Goal: Communication & Community: Answer question/provide support

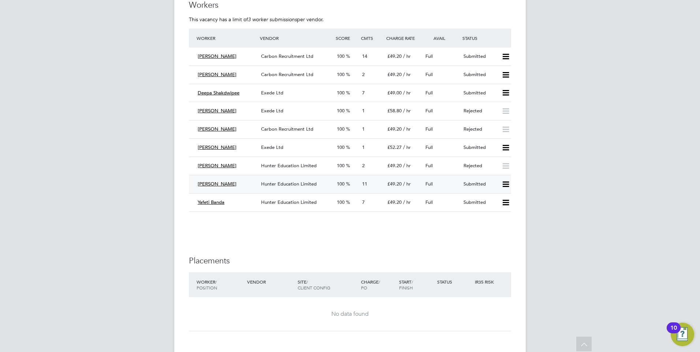
click at [323, 182] on div "Hunter Education Limited" at bounding box center [296, 184] width 76 height 12
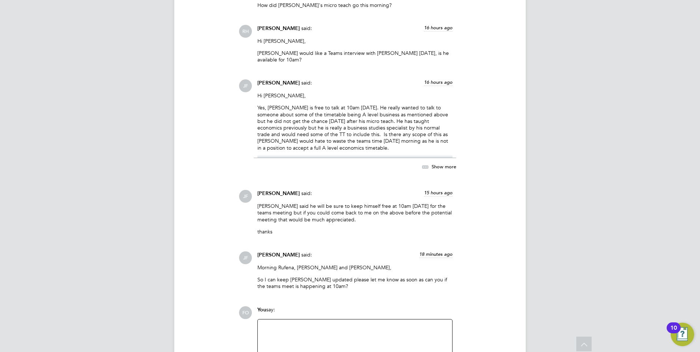
click at [322, 142] on p "Yes, [PERSON_NAME] is free to talk at 10am [DATE]. He really wanted to talk to …" at bounding box center [354, 127] width 195 height 46
click at [430, 163] on icon at bounding box center [425, 167] width 9 height 9
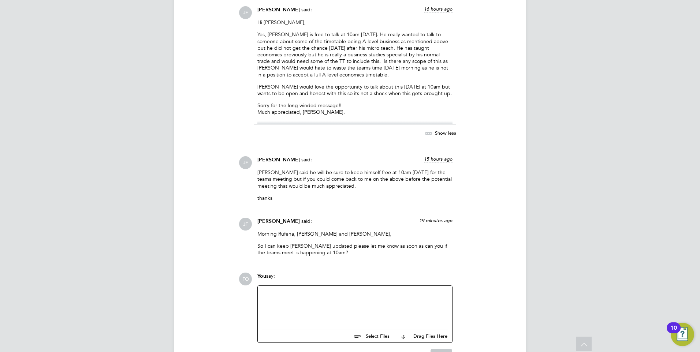
click at [312, 290] on div at bounding box center [355, 305] width 186 height 31
click at [395, 310] on div at bounding box center [355, 313] width 186 height 7
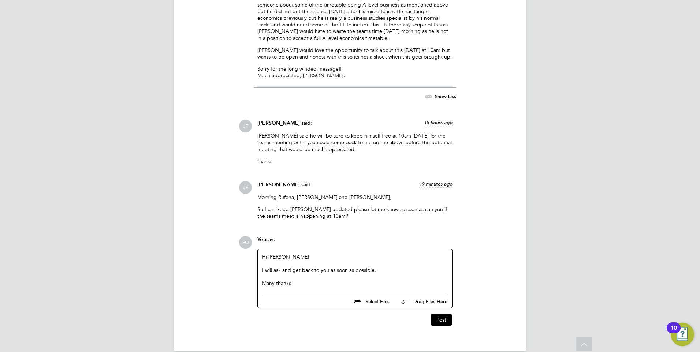
click at [387, 267] on div "I will ask and get back to you as soon as possible." at bounding box center [355, 270] width 186 height 7
click at [446, 316] on button "Post" at bounding box center [442, 320] width 22 height 12
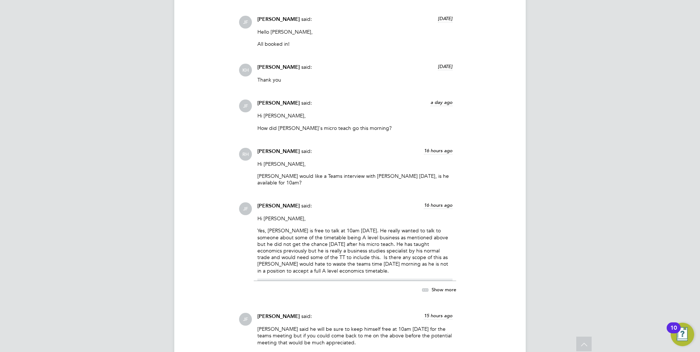
scroll to position [1101, 0]
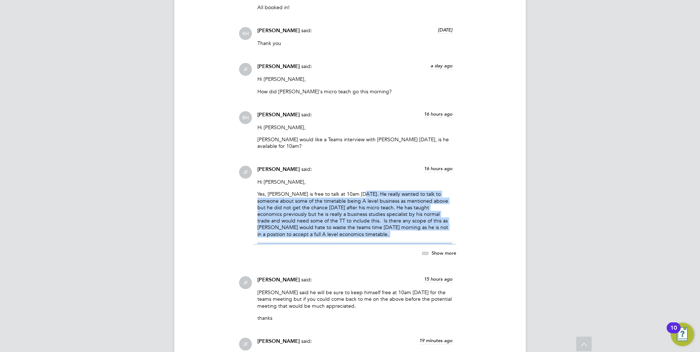
drag, startPoint x: 357, startPoint y: 187, endPoint x: 368, endPoint y: 235, distance: 49.9
click at [368, 235] on div "James Farrington said: 16 hours ago Hi Rufena, Yes, Victor is free to talk at 1…" at bounding box center [355, 216] width 202 height 100
drag, startPoint x: 368, startPoint y: 235, endPoint x: 443, endPoint y: 247, distance: 75.6
click at [443, 250] on span "Show more" at bounding box center [444, 253] width 25 height 6
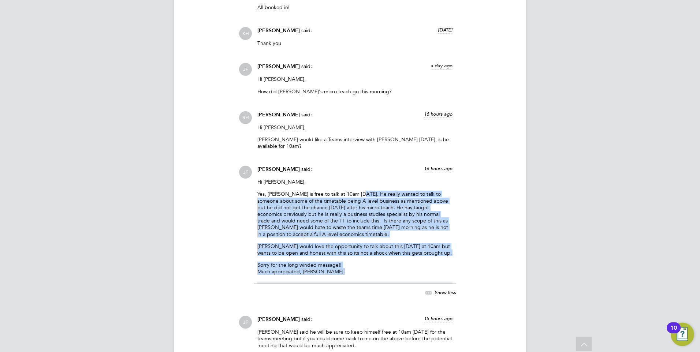
click at [397, 262] on p "Sorry for the long winded message!! Much appreciated, James." at bounding box center [354, 268] width 195 height 13
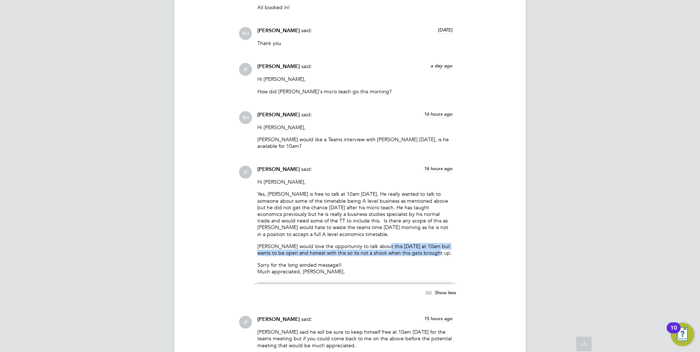
drag, startPoint x: 429, startPoint y: 246, endPoint x: 376, endPoint y: 242, distance: 52.9
click at [376, 243] on p "[PERSON_NAME] would love the opportunity to talk about this [DATE] at 10am but …" at bounding box center [354, 249] width 195 height 13
drag, startPoint x: 376, startPoint y: 242, endPoint x: 412, endPoint y: 235, distance: 36.8
click at [434, 248] on p "[PERSON_NAME] would love the opportunity to talk about this [DATE] at 10am but …" at bounding box center [354, 249] width 195 height 13
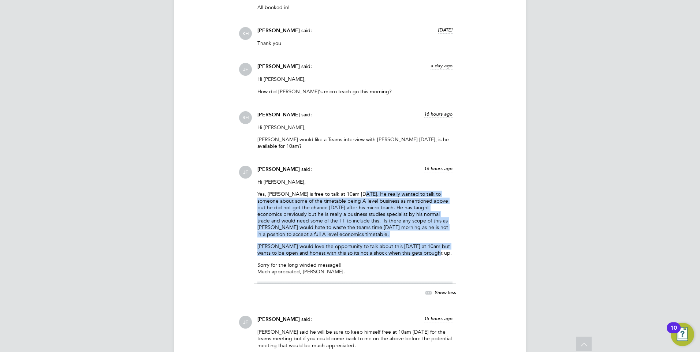
drag, startPoint x: 357, startPoint y: 186, endPoint x: 430, endPoint y: 246, distance: 94.9
click at [430, 246] on div "Hi Rufena, Yes, Victor is free to talk at 10am tomorrow. He really wanted to ta…" at bounding box center [354, 231] width 195 height 105
drag, startPoint x: 430, startPoint y: 246, endPoint x: 401, endPoint y: 202, distance: 53.0
copy div "He really wanted to talk to someone about some of the timetable being A level b…"
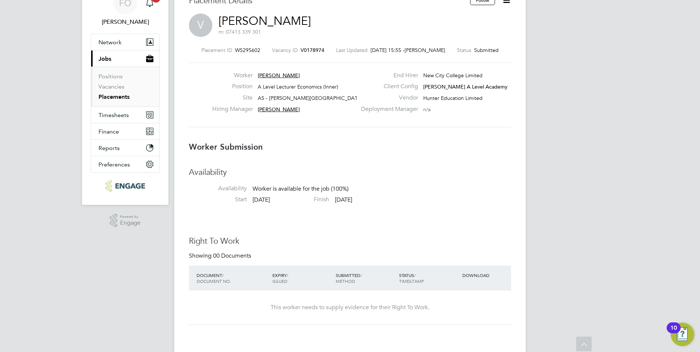
scroll to position [0, 0]
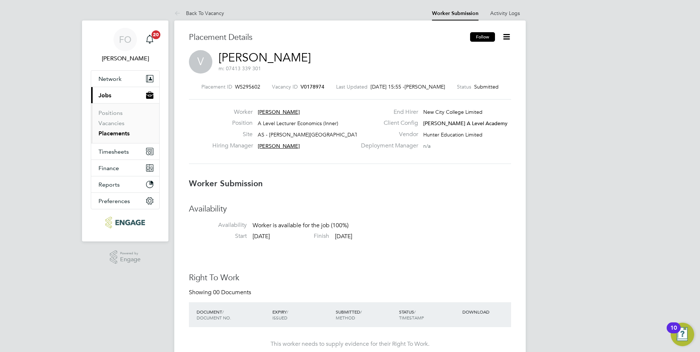
click at [482, 38] on button "Follow" at bounding box center [482, 37] width 25 height 10
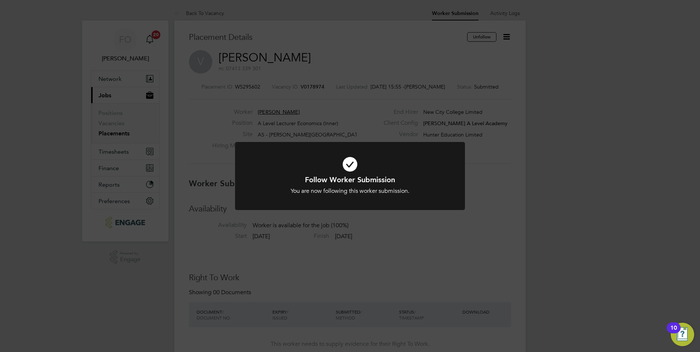
click at [471, 145] on div "Follow Worker Submission You are now following this worker submission. Cancel O…" at bounding box center [350, 176] width 700 height 352
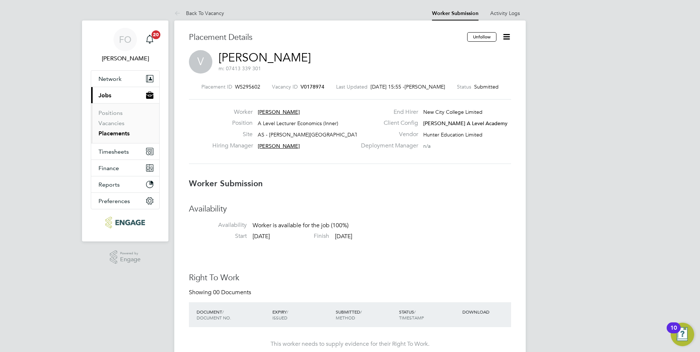
click at [507, 37] on icon at bounding box center [506, 36] width 9 height 9
click at [494, 163] on div "Worker Victor Position A Level Lecturer Economics (Inner) Site AS - Attlee Acad…" at bounding box center [350, 131] width 322 height 65
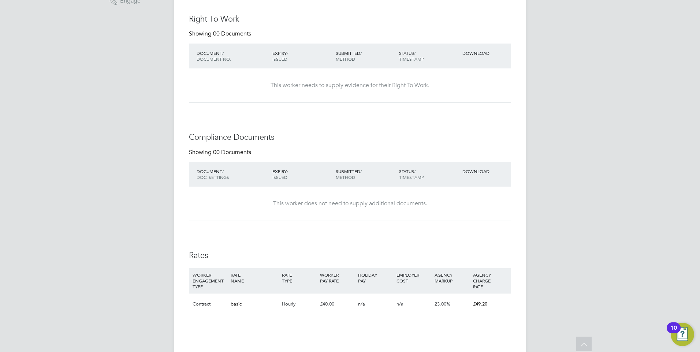
scroll to position [366, 0]
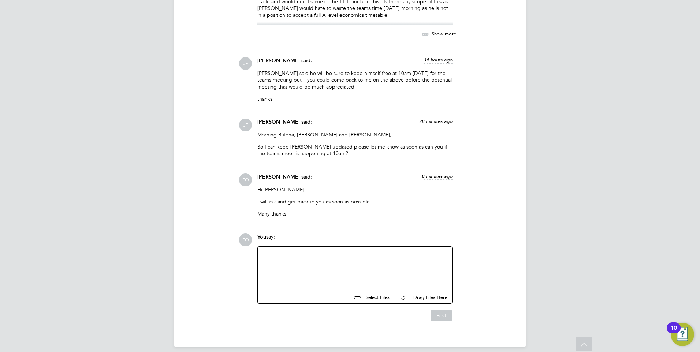
scroll to position [1321, 0]
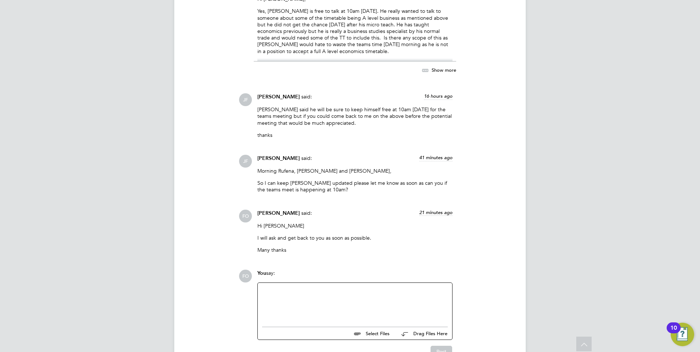
scroll to position [1321, 0]
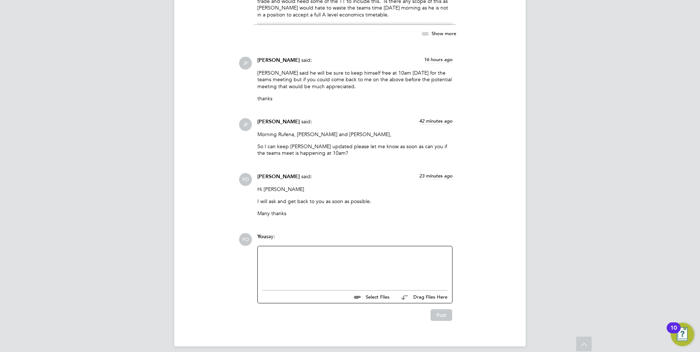
click at [306, 261] on div at bounding box center [355, 266] width 186 height 31
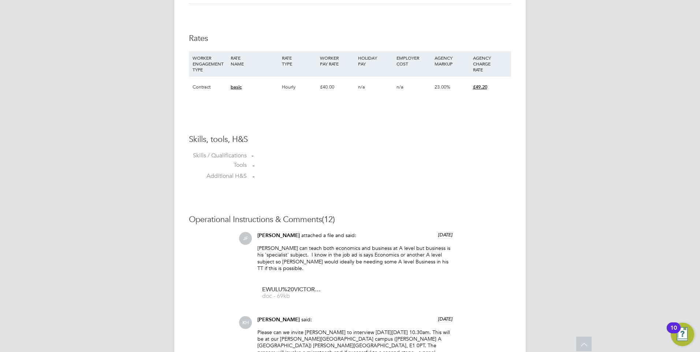
scroll to position [622, 0]
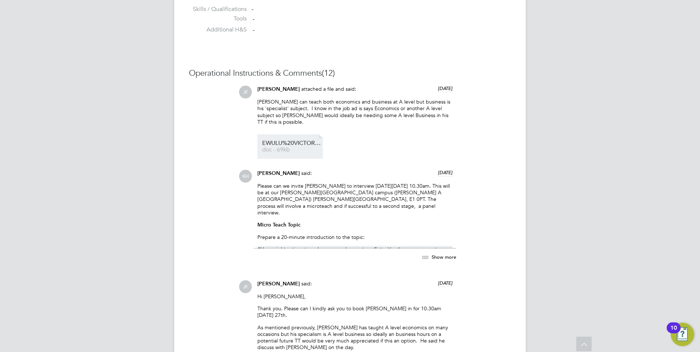
click at [292, 141] on span "EWULU%20VICTOR%20HQ00033242" at bounding box center [291, 143] width 59 height 5
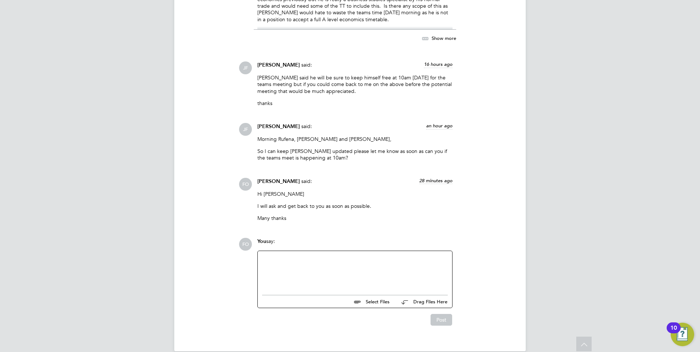
scroll to position [1318, 0]
click at [306, 201] on p "I will ask and get back to you as soon as possible." at bounding box center [354, 204] width 195 height 7
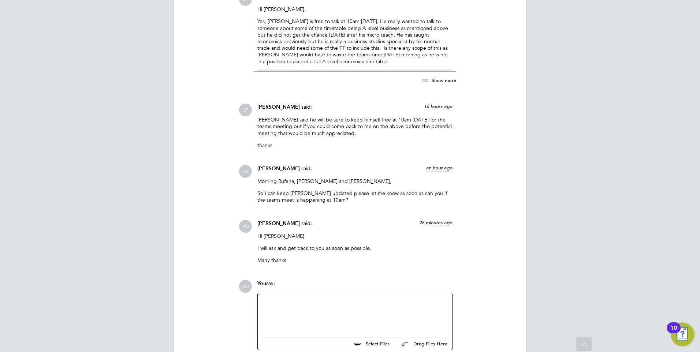
scroll to position [1321, 0]
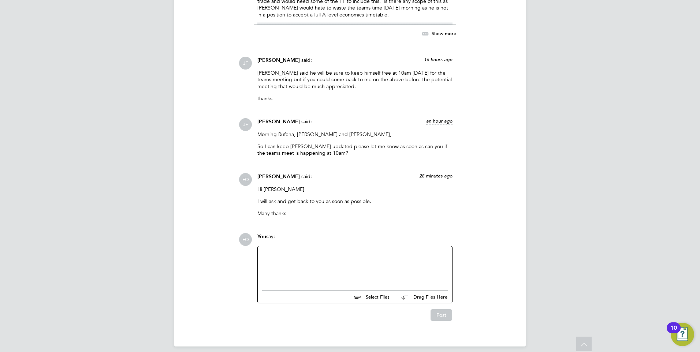
click at [284, 251] on div at bounding box center [355, 266] width 186 height 31
drag, startPoint x: 338, startPoint y: 269, endPoint x: 438, endPoint y: 263, distance: 100.2
click at [438, 264] on div "Apologies I meant that I would ask regarding the economics/business query. I am…" at bounding box center [355, 270] width 186 height 13
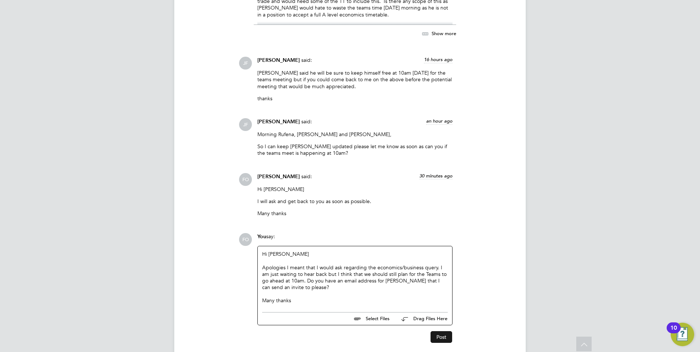
click at [440, 332] on button "Post" at bounding box center [442, 337] width 22 height 12
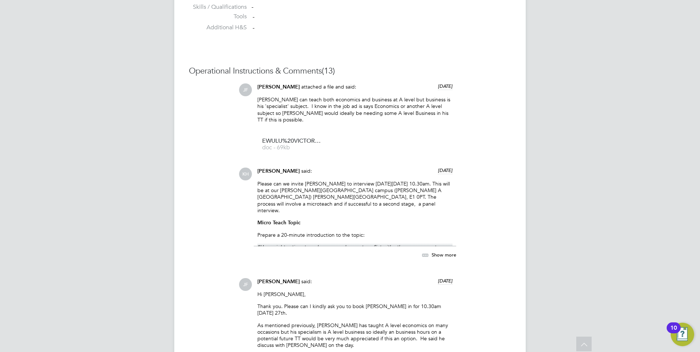
scroll to position [589, 0]
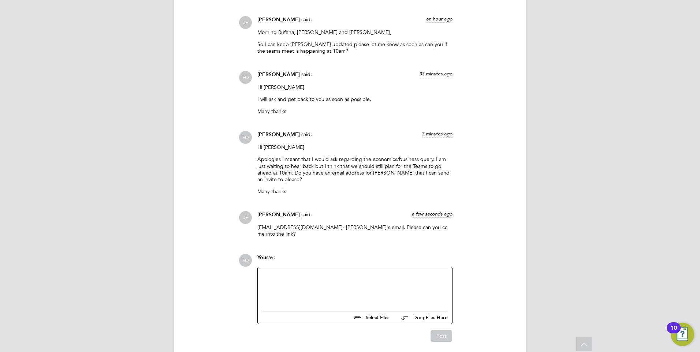
scroll to position [1430, 0]
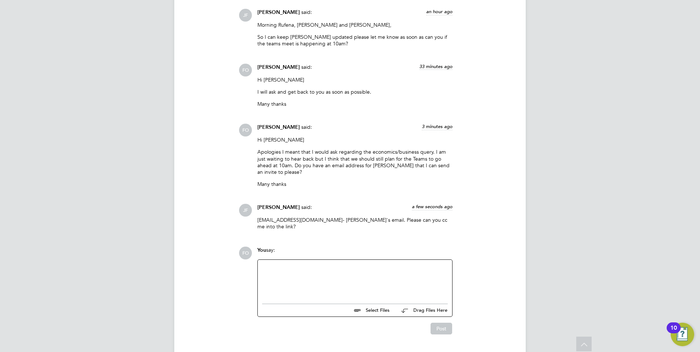
click at [327, 264] on div at bounding box center [355, 279] width 186 height 31
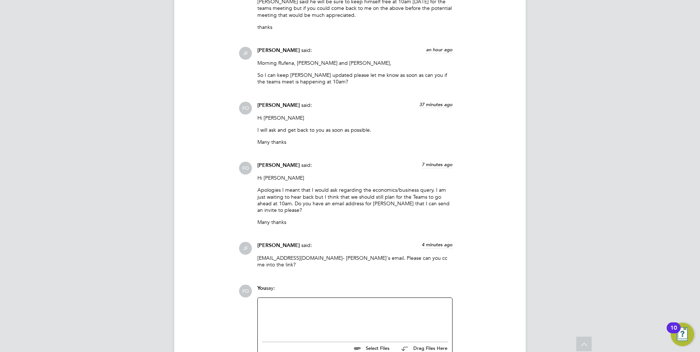
scroll to position [1394, 0]
drag, startPoint x: 297, startPoint y: 243, endPoint x: 258, endPoint y: 244, distance: 38.1
click at [258, 253] on p "[EMAIL_ADDRESS][DOMAIN_NAME] - [PERSON_NAME]'s email. Please can you cc me into…" at bounding box center [354, 259] width 195 height 13
copy p "[EMAIL_ADDRESS][DOMAIN_NAME]"
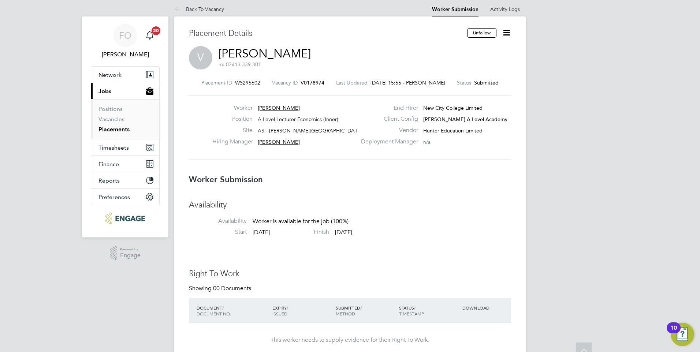
scroll to position [0, 0]
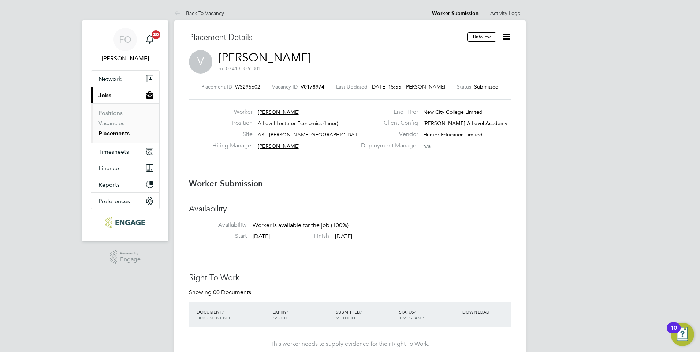
click at [504, 35] on icon at bounding box center [506, 36] width 9 height 9
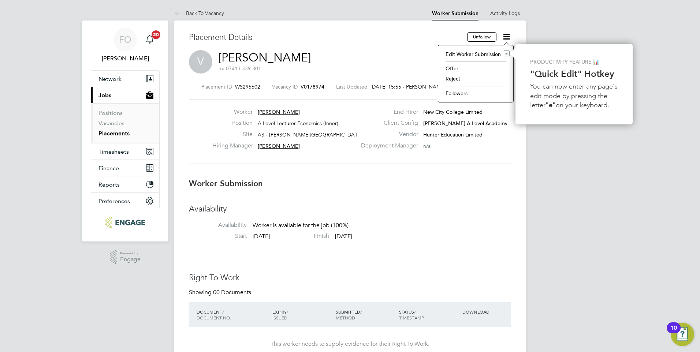
click at [466, 91] on li "Followers" at bounding box center [476, 93] width 68 height 10
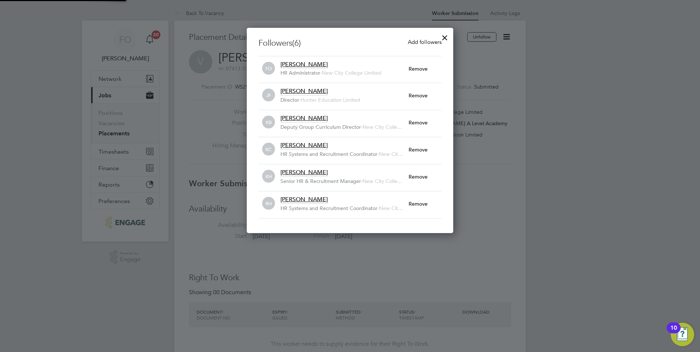
scroll to position [8, 129]
click at [318, 89] on span "James Farrington" at bounding box center [303, 90] width 47 height 7
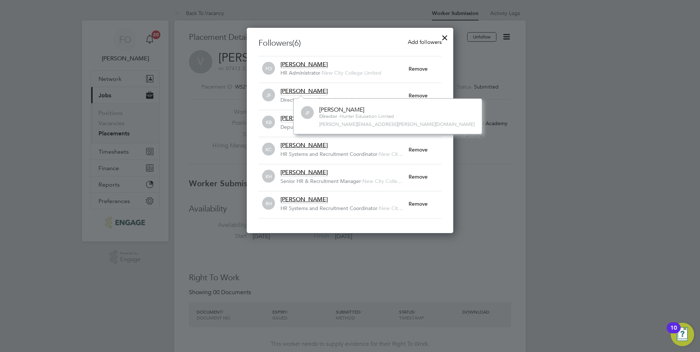
scroll to position [8, 47]
drag, startPoint x: 320, startPoint y: 124, endPoint x: 408, endPoint y: 123, distance: 88.2
click at [408, 123] on div "JF James Farrington Director - Hunter Education Limited james.farrington@hunter…" at bounding box center [387, 116] width 189 height 36
copy span "james.farrington@huntereducation.co.uk"
click at [443, 35] on div at bounding box center [444, 35] width 13 height 13
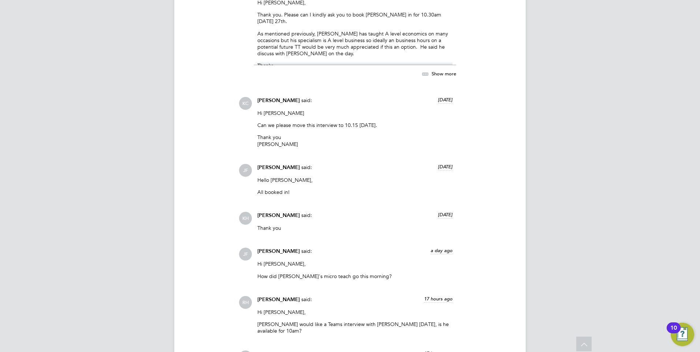
scroll to position [952, 0]
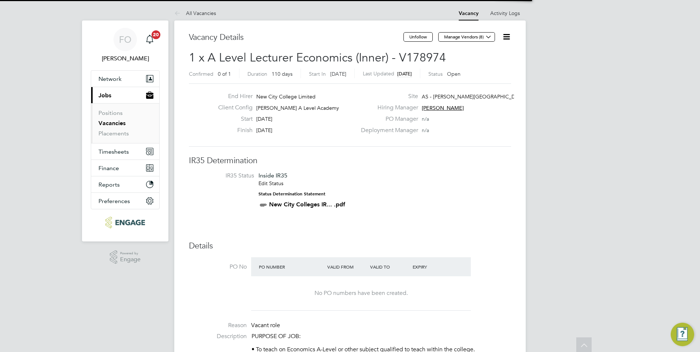
scroll to position [22, 51]
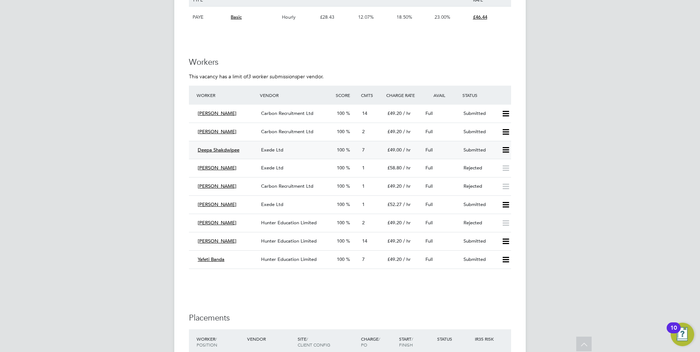
click at [316, 149] on div "Exede Ltd" at bounding box center [296, 150] width 76 height 12
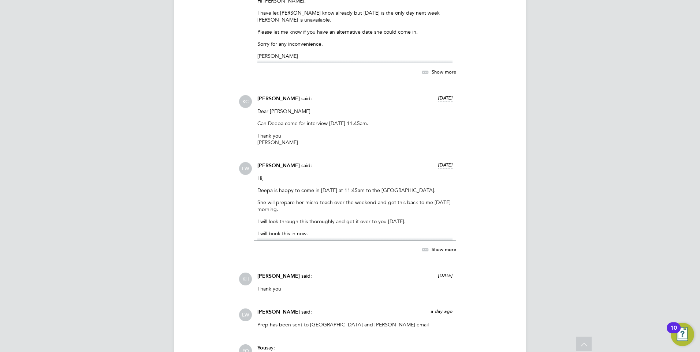
scroll to position [1025, 0]
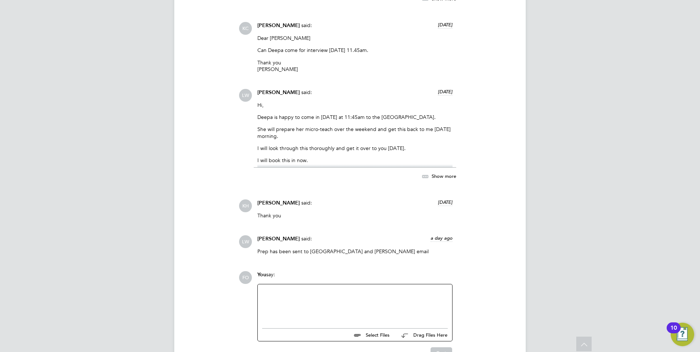
drag, startPoint x: 313, startPoint y: 301, endPoint x: 206, endPoint y: 315, distance: 107.0
click at [313, 301] on div at bounding box center [355, 304] width 186 height 31
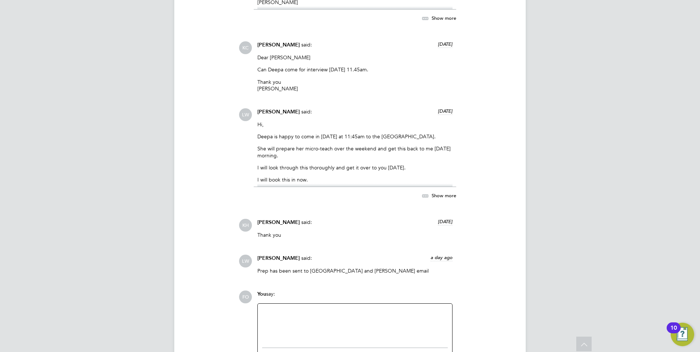
scroll to position [1067, 0]
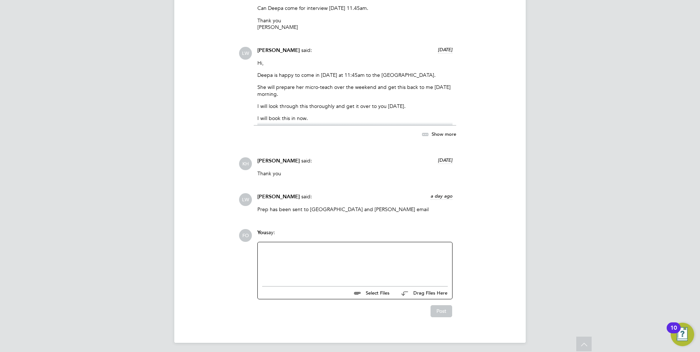
click at [288, 251] on div at bounding box center [355, 262] width 186 height 31
drag, startPoint x: 382, startPoint y: 262, endPoint x: 375, endPoint y: 262, distance: 7.0
click at [382, 262] on div "Would Deepa be avaliable for a Teams interview da" at bounding box center [355, 263] width 186 height 7
drag, startPoint x: 373, startPoint y: 258, endPoint x: 389, endPoint y: 262, distance: 16.6
click at [376, 260] on div "Would Deepa be available for a Teams interview da" at bounding box center [355, 263] width 186 height 7
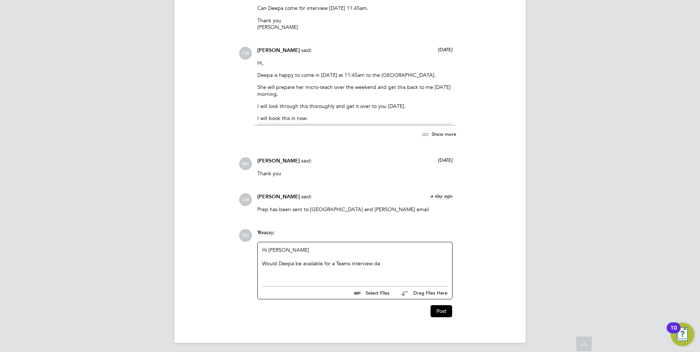
click at [389, 262] on div "Would Deepa be available for a Teams interview da" at bounding box center [355, 263] width 186 height 7
click at [383, 260] on div "Would Deepa be available for a Teams interview da" at bounding box center [355, 263] width 186 height 7
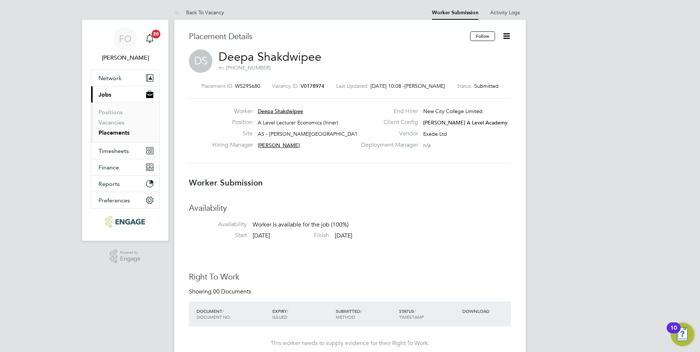
scroll to position [0, 0]
drag, startPoint x: 204, startPoint y: 10, endPoint x: 127, endPoint y: 6, distance: 77.0
drag, startPoint x: 127, startPoint y: 6, endPoint x: 108, endPoint y: 94, distance: 90.5
drag, startPoint x: 108, startPoint y: 94, endPoint x: 73, endPoint y: 59, distance: 49.4
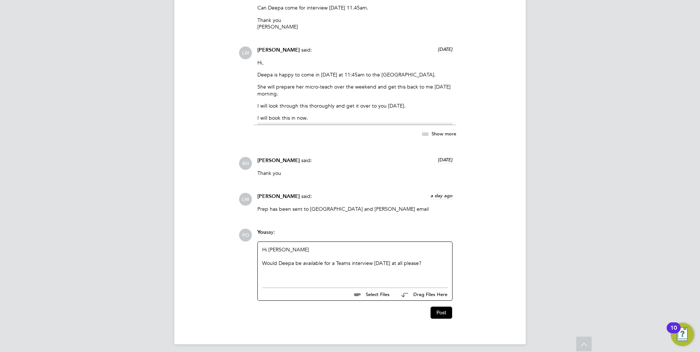
scroll to position [1069, 0]
click at [417, 260] on div "Would Deepa be available for a Teams interview today at all please?" at bounding box center [355, 261] width 186 height 7
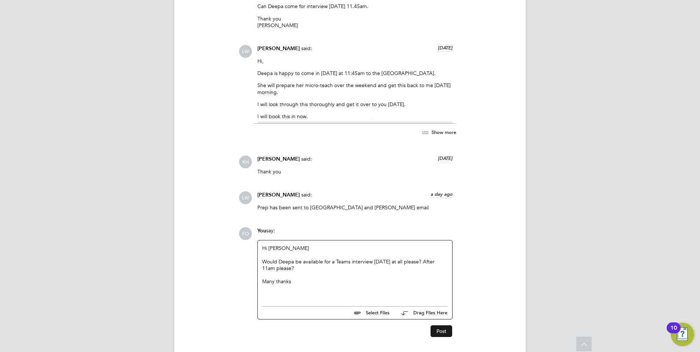
click at [442, 327] on button "Post" at bounding box center [442, 331] width 22 height 12
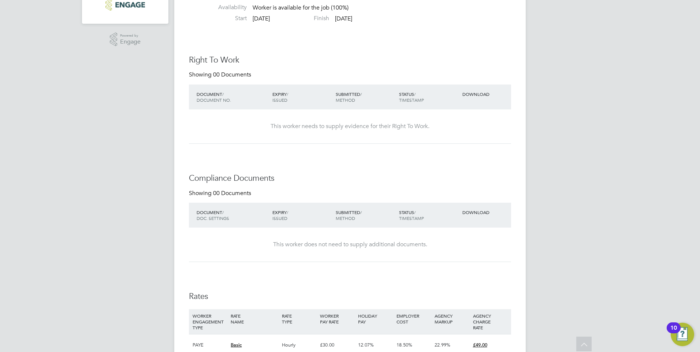
scroll to position [36, 0]
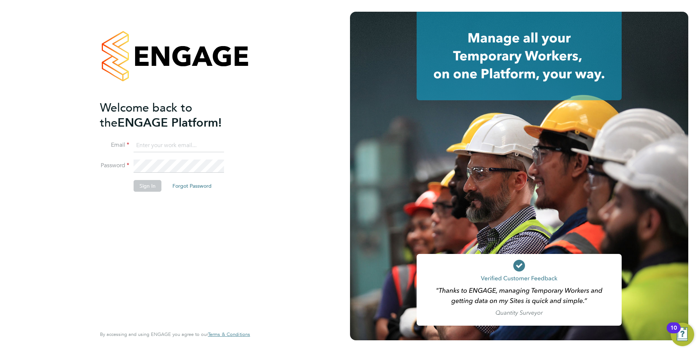
click at [176, 145] on input at bounding box center [179, 145] width 90 height 13
type input "[PERSON_NAME][EMAIL_ADDRESS][DOMAIN_NAME]"
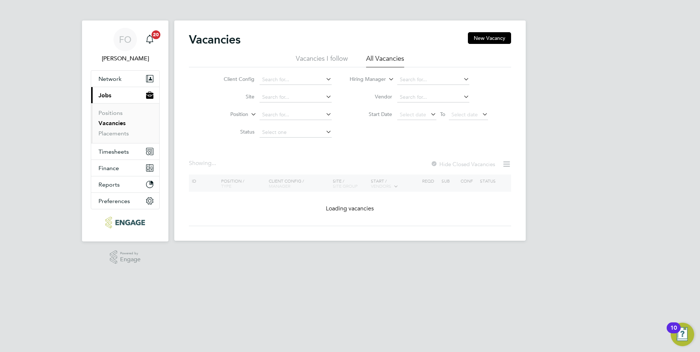
click at [115, 122] on link "Vacancies" at bounding box center [111, 123] width 27 height 7
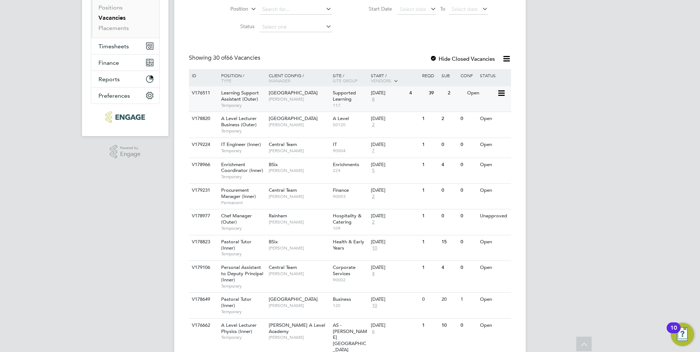
scroll to position [110, 0]
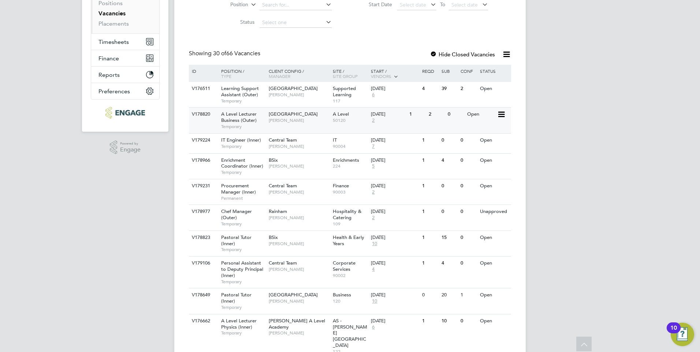
click at [318, 112] on div "[GEOGRAPHIC_DATA] [PERSON_NAME]" at bounding box center [299, 117] width 64 height 19
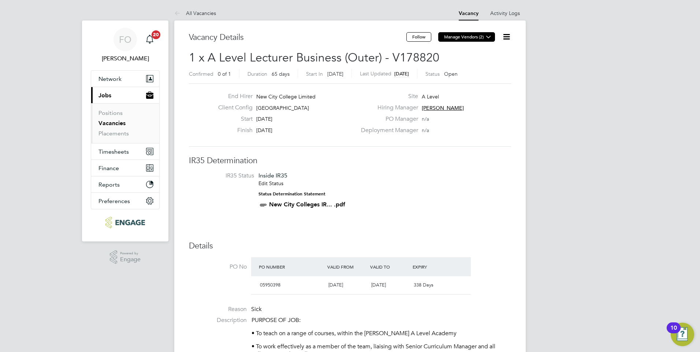
click at [486, 36] on icon at bounding box center [488, 36] width 5 height 5
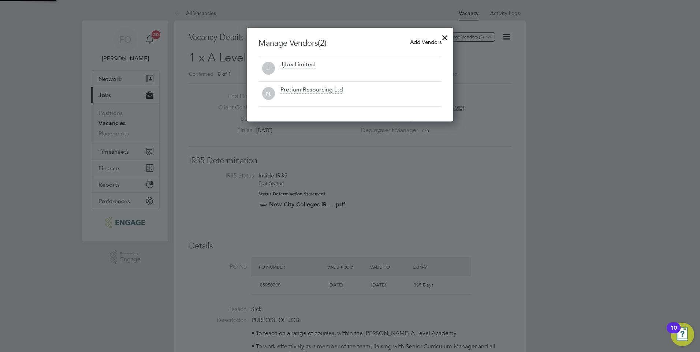
scroll to position [94, 207]
click at [446, 38] on div at bounding box center [444, 35] width 13 height 13
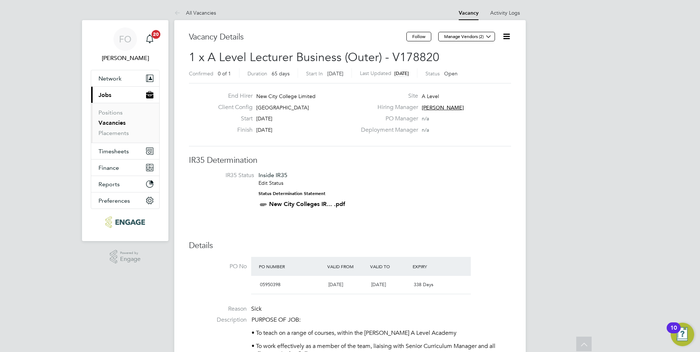
scroll to position [0, 0]
